Goal: Navigation & Orientation: Find specific page/section

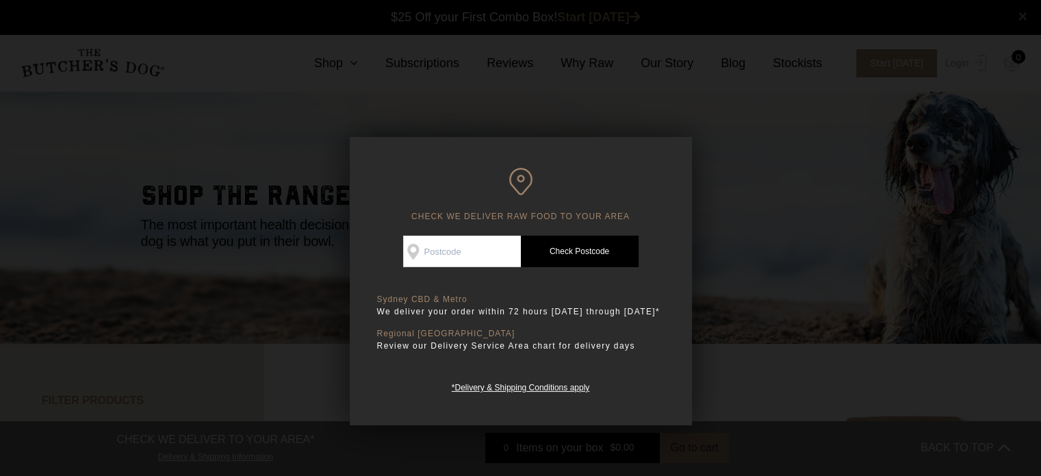
click at [873, 274] on div at bounding box center [520, 238] width 1041 height 476
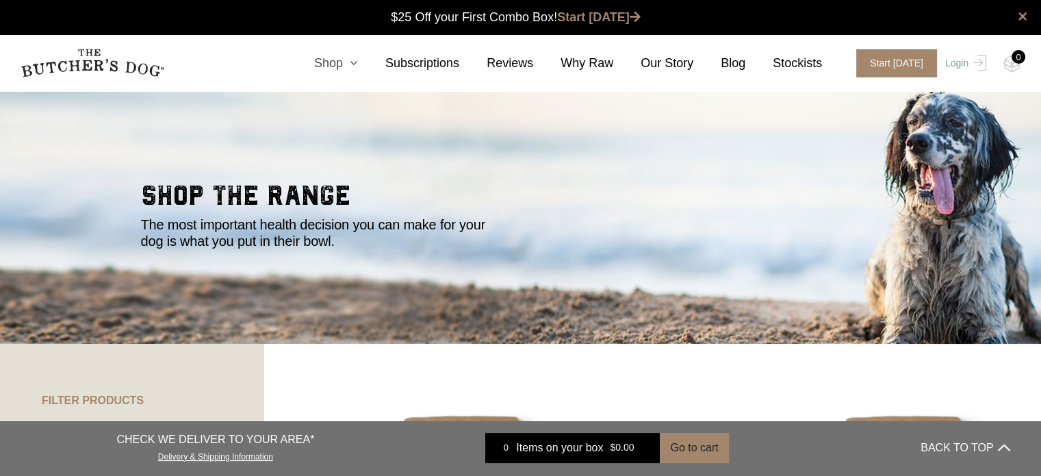
click at [358, 62] on icon at bounding box center [350, 63] width 15 height 12
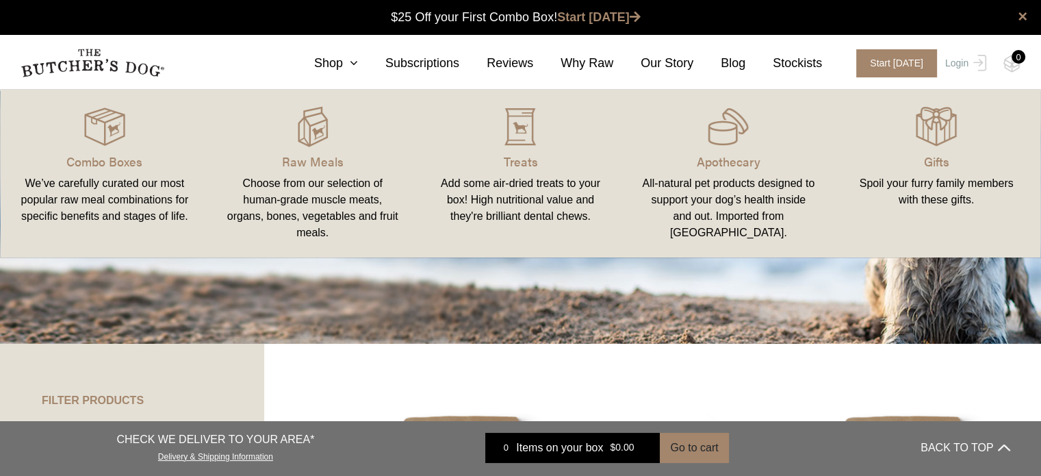
click at [328, 307] on section "shop the range The most important health decision you can make for your dog is …" at bounding box center [520, 216] width 1041 height 253
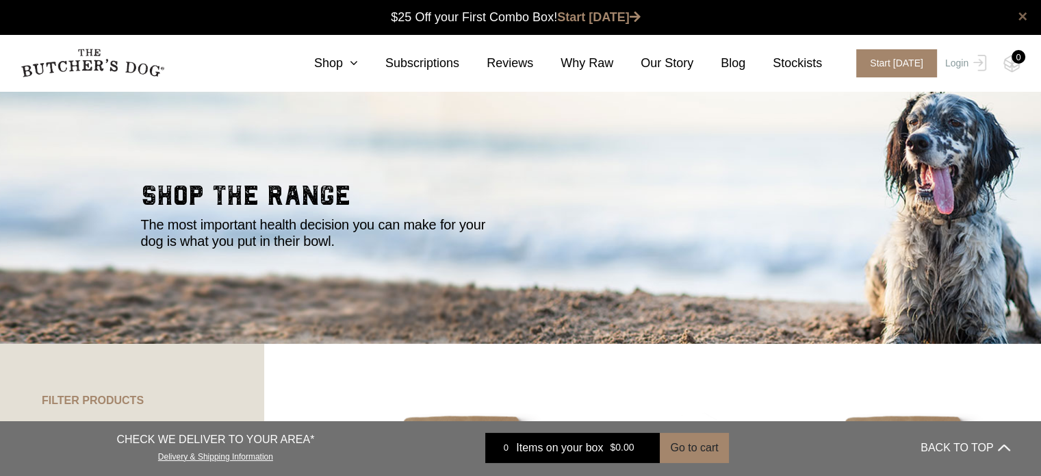
click at [1021, 18] on link "×" at bounding box center [1023, 16] width 10 height 16
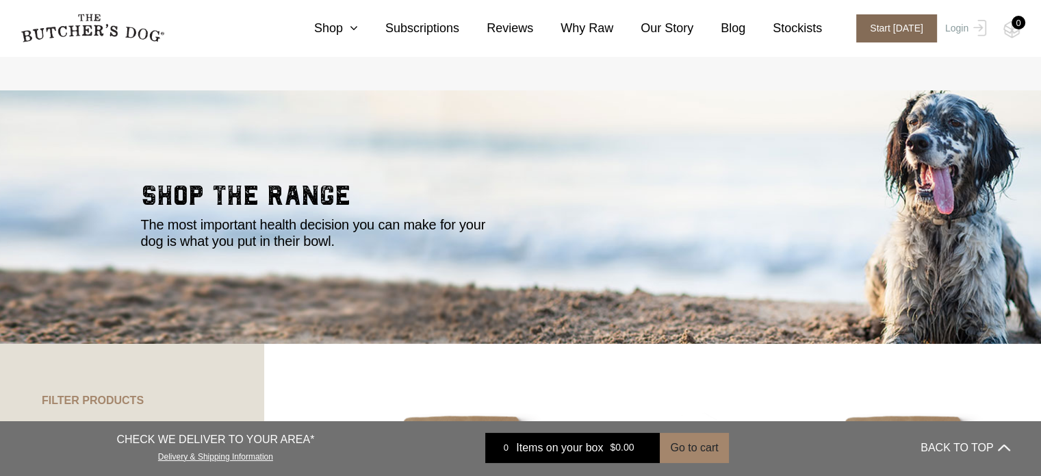
click at [894, 27] on span "Start [DATE]" at bounding box center [896, 28] width 81 height 28
